Goal: Information Seeking & Learning: Learn about a topic

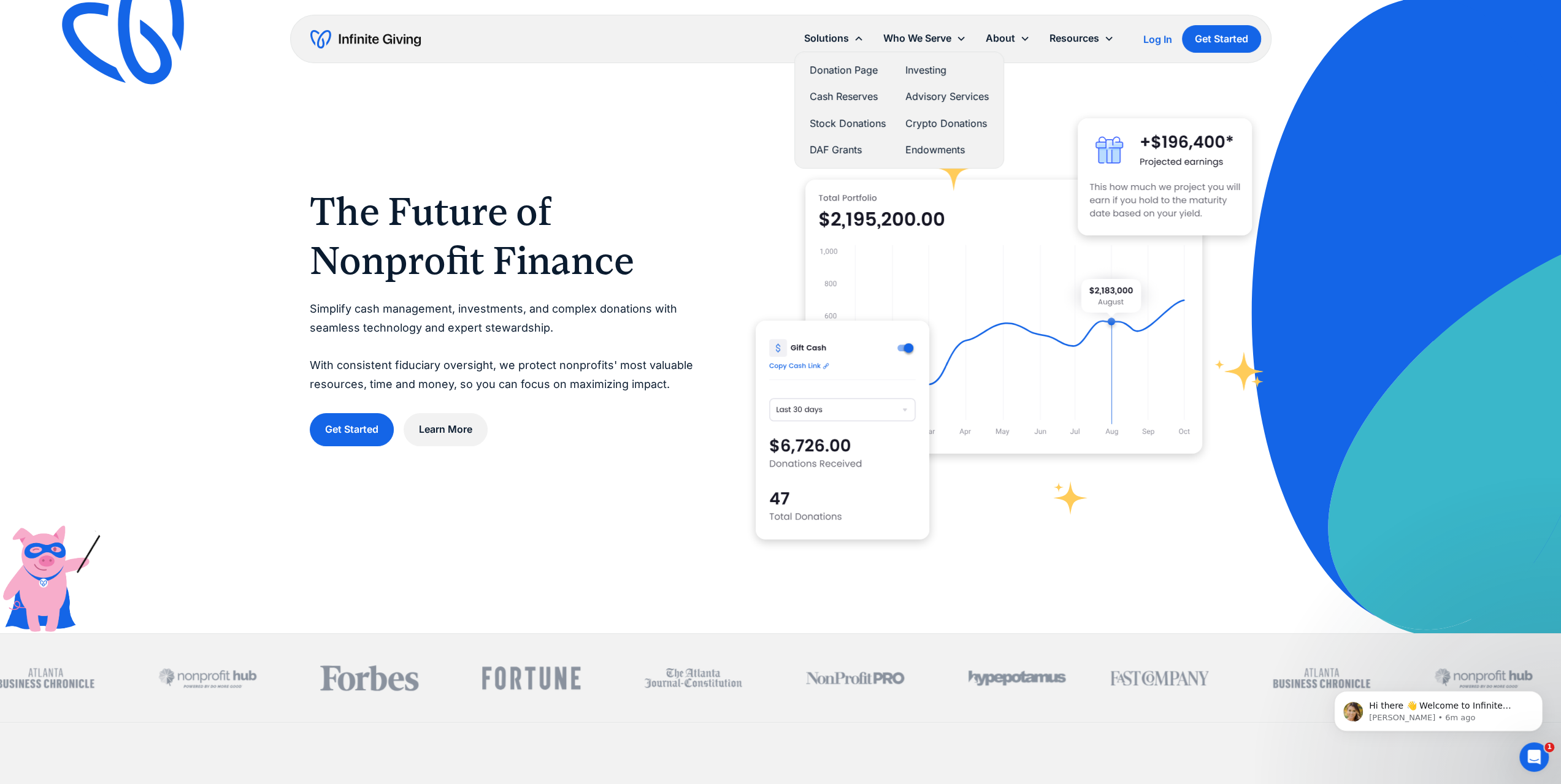
click at [925, 68] on link "Investing" at bounding box center [947, 70] width 83 height 16
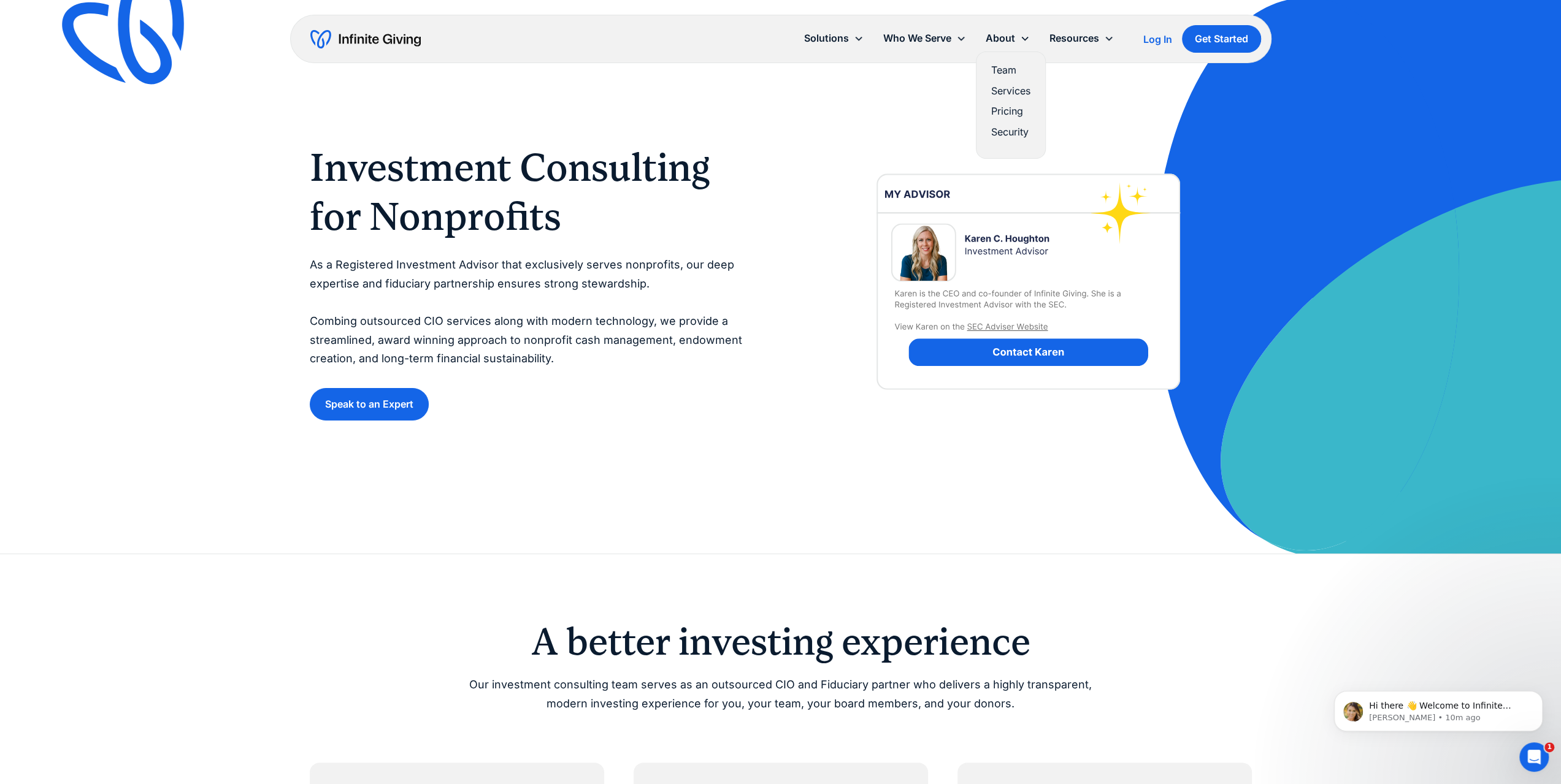
click at [1000, 106] on link "Pricing" at bounding box center [1010, 111] width 39 height 16
